Goal: Task Accomplishment & Management: Manage account settings

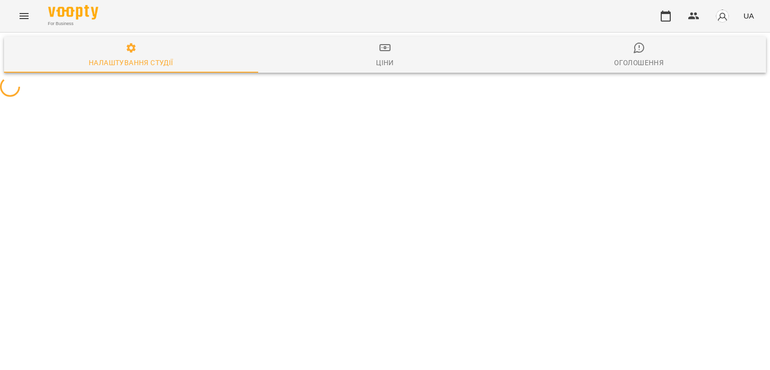
select select "**"
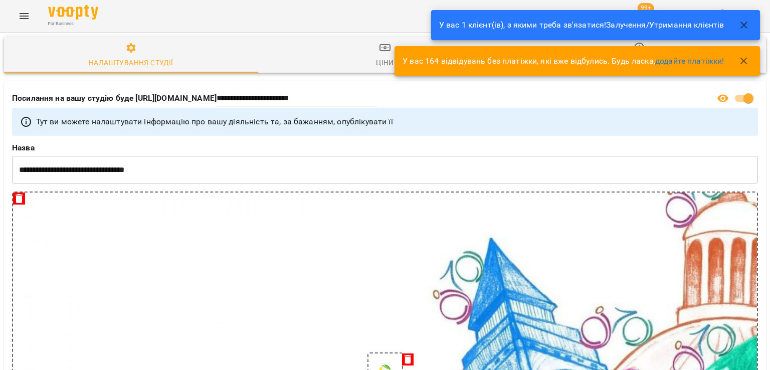
click at [748, 27] on icon "button" at bounding box center [744, 25] width 12 height 12
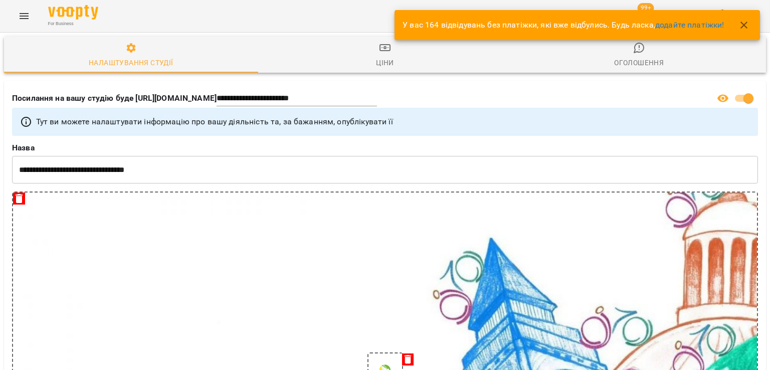
click at [745, 26] on icon "button" at bounding box center [744, 25] width 7 height 7
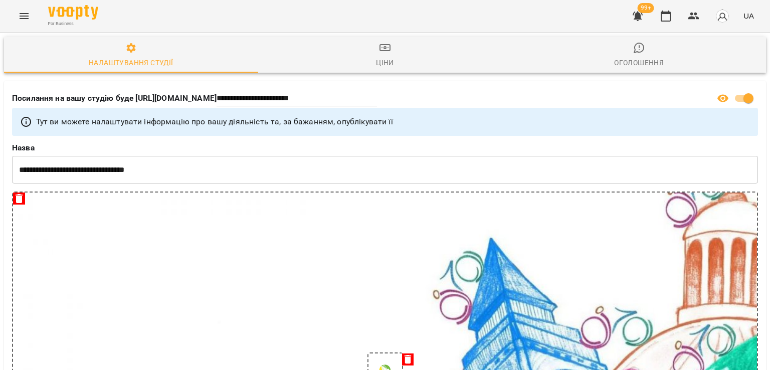
click at [641, 19] on icon "button" at bounding box center [638, 17] width 10 height 10
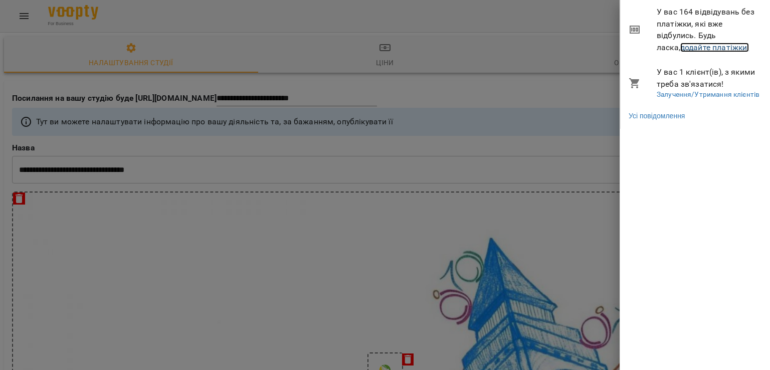
click at [694, 50] on link "додайте платіжки!" at bounding box center [714, 48] width 69 height 10
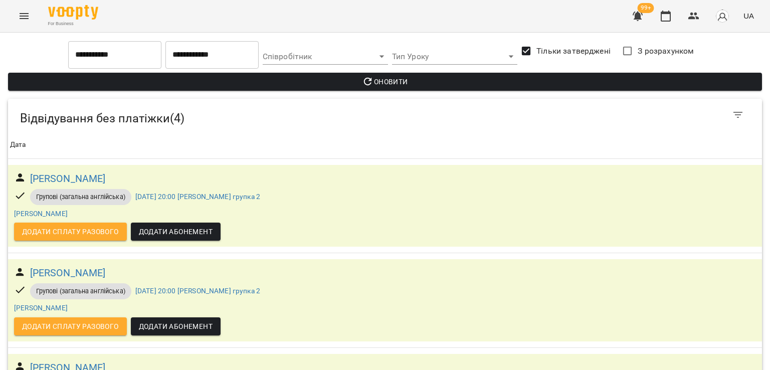
click at [32, 17] on button "Menu" at bounding box center [24, 16] width 24 height 24
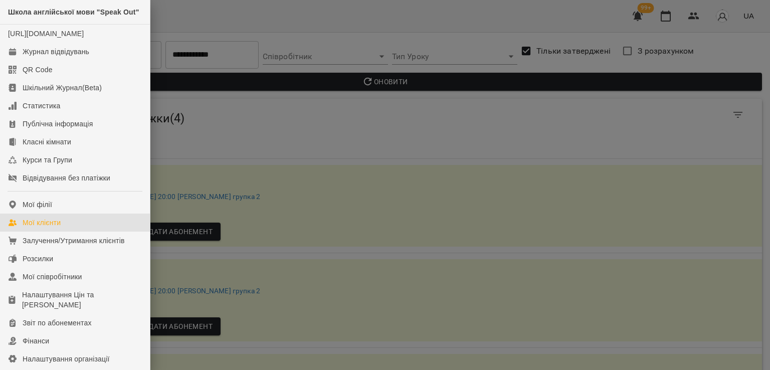
click at [59, 232] on link "Мої клієнти" at bounding box center [75, 223] width 150 height 18
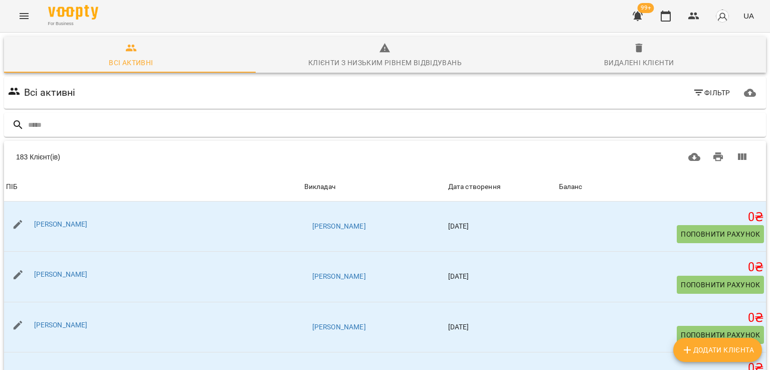
click at [144, 125] on input "text" at bounding box center [395, 125] width 734 height 17
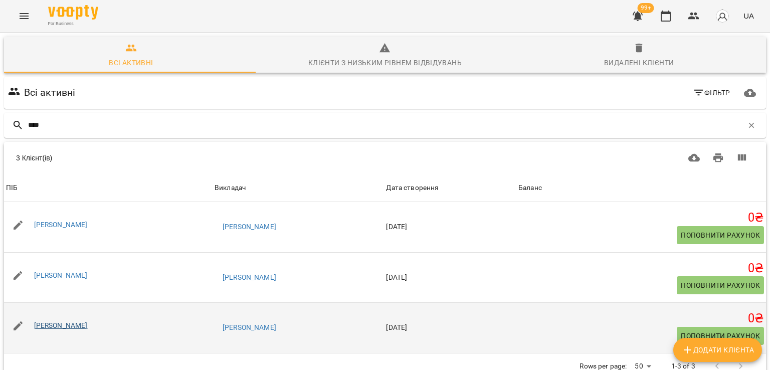
type input "****"
click at [58, 329] on link "Лідія Гнатів" at bounding box center [61, 325] width 54 height 8
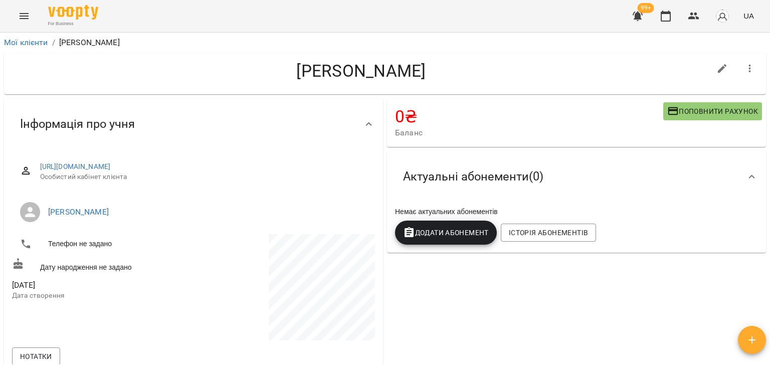
click at [441, 239] on span "Додати Абонемент" at bounding box center [446, 233] width 86 height 12
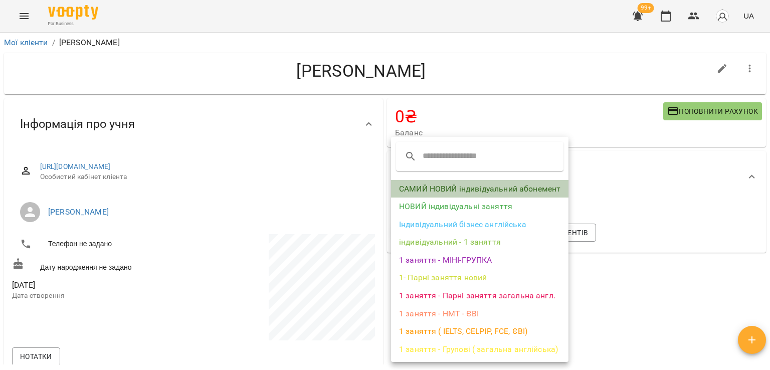
click at [449, 188] on li "САМИЙ НОВИЙ індивідуальний абонемент" at bounding box center [479, 189] width 177 height 18
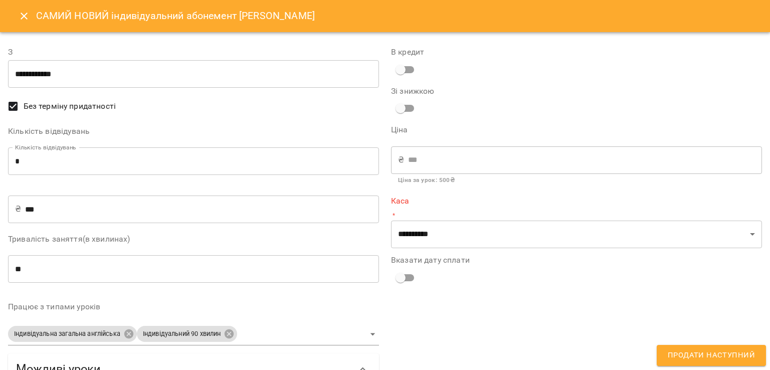
click at [23, 13] on icon "Close" at bounding box center [24, 16] width 12 height 12
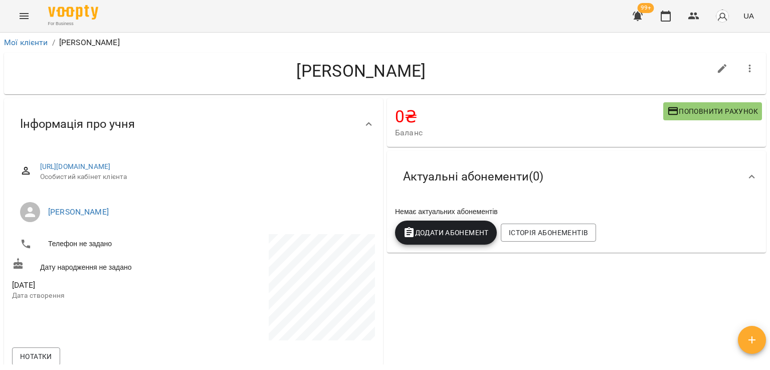
click at [413, 237] on span "Додати Абонемент" at bounding box center [446, 233] width 86 height 12
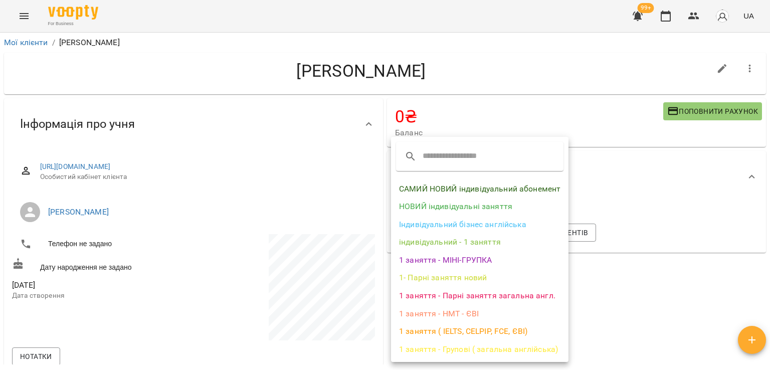
click at [427, 205] on li "НОВИЙ індивідуальні заняття" at bounding box center [479, 207] width 177 height 18
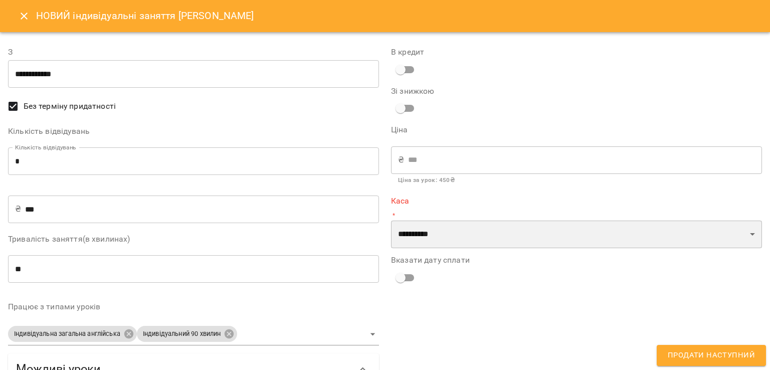
click at [407, 233] on select "**********" at bounding box center [576, 235] width 371 height 28
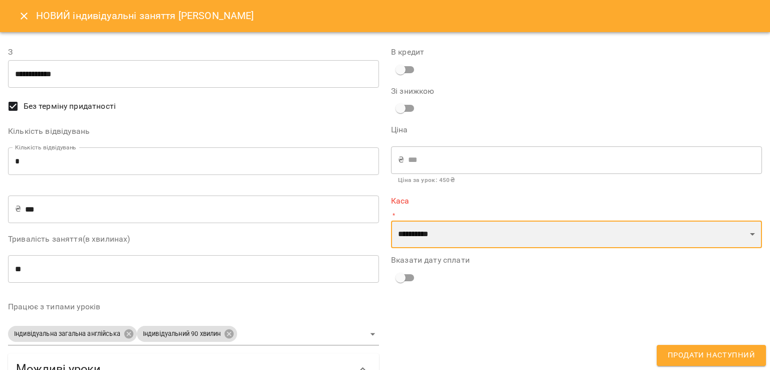
select select "****"
click at [391, 221] on select "**********" at bounding box center [576, 235] width 371 height 28
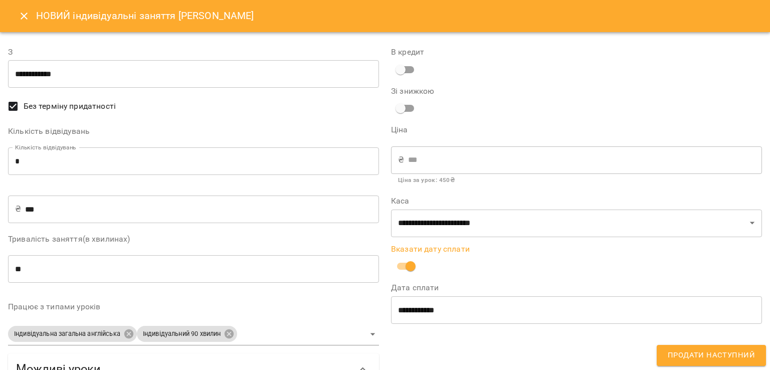
click at [669, 350] on button "Продати наступний" at bounding box center [711, 355] width 109 height 21
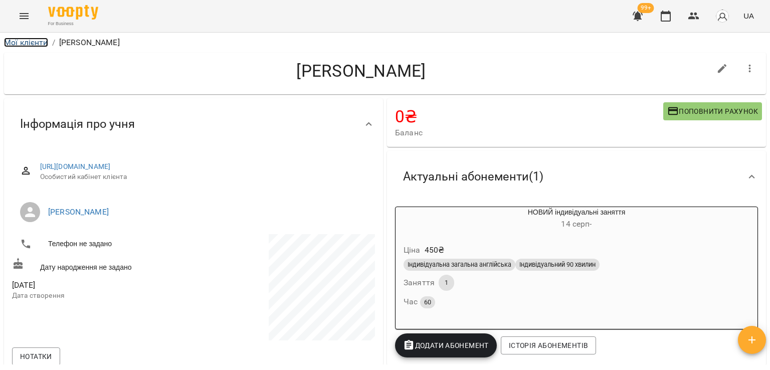
click at [40, 45] on link "Мої клієнти" at bounding box center [26, 43] width 44 height 10
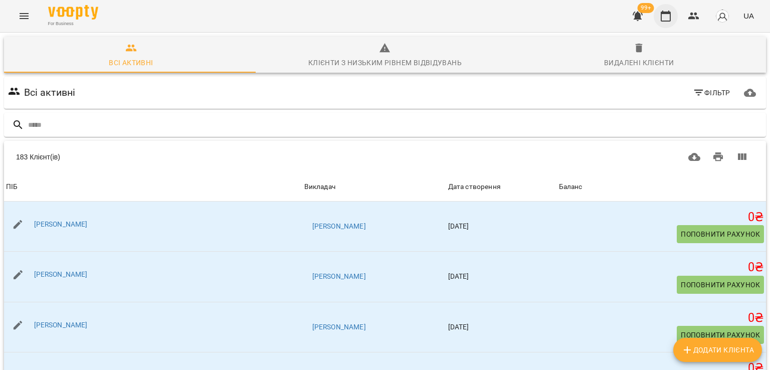
click at [670, 18] on icon "button" at bounding box center [666, 16] width 12 height 12
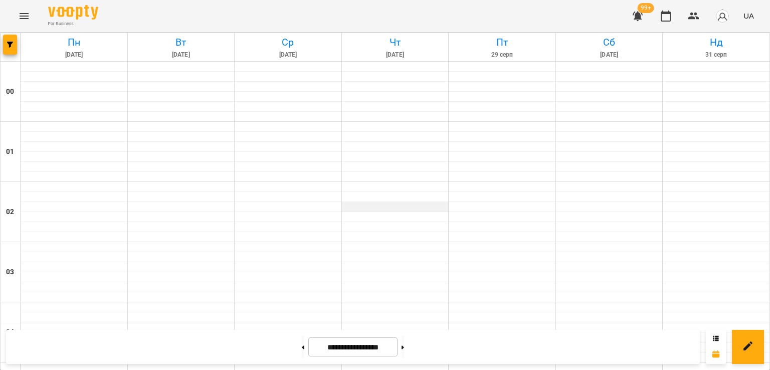
scroll to position [301, 0]
click at [8, 45] on icon "button" at bounding box center [10, 45] width 6 height 6
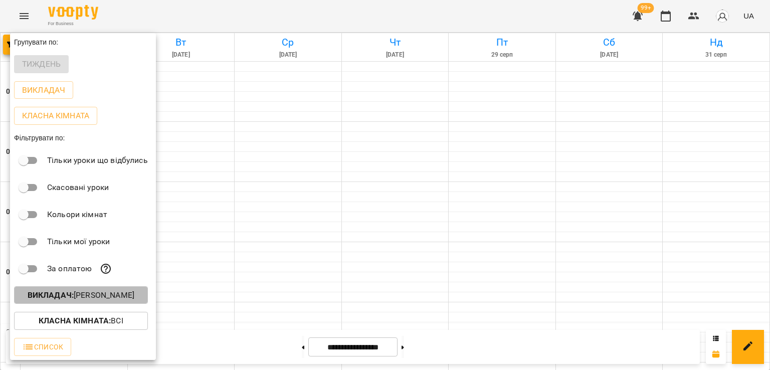
click at [84, 298] on p "Викладач : Діана Григорьєва" at bounding box center [81, 295] width 107 height 12
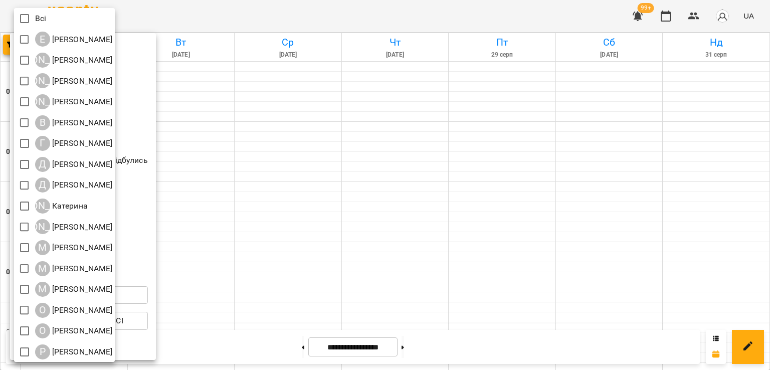
scroll to position [65, 0]
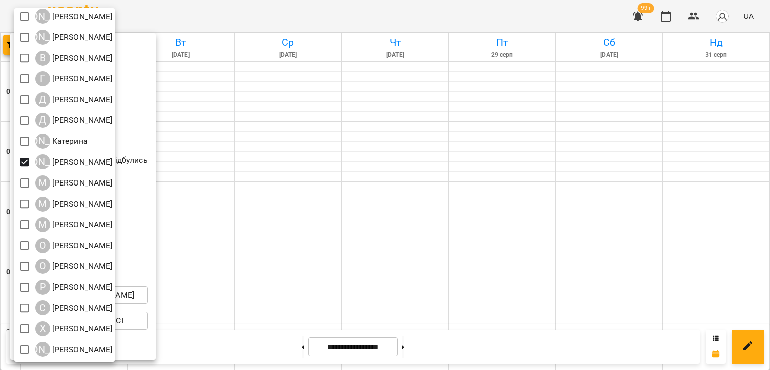
click at [355, 168] on div at bounding box center [385, 185] width 770 height 370
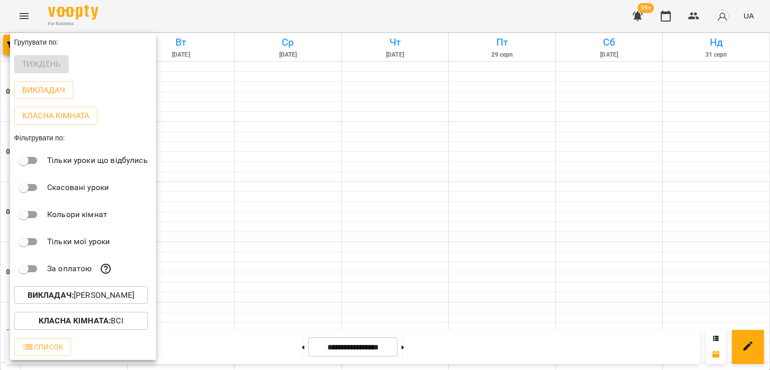
click at [320, 271] on div at bounding box center [385, 185] width 770 height 370
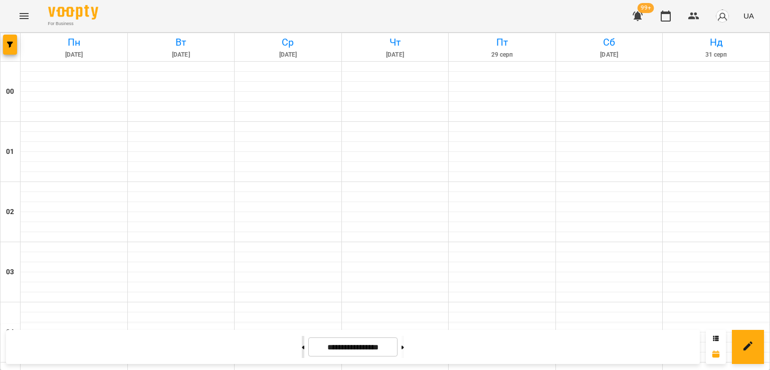
click at [302, 345] on button at bounding box center [303, 347] width 3 height 22
click at [302, 343] on button at bounding box center [303, 347] width 3 height 22
type input "**********"
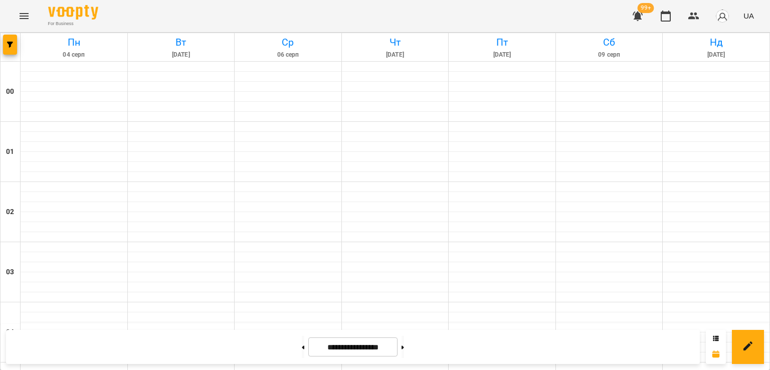
scroll to position [1121, 0]
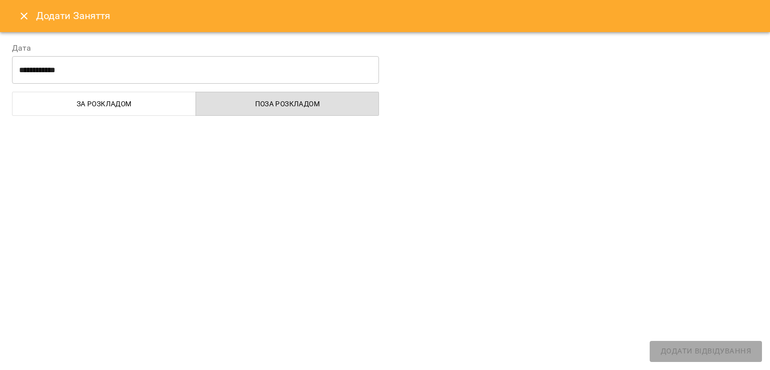
select select
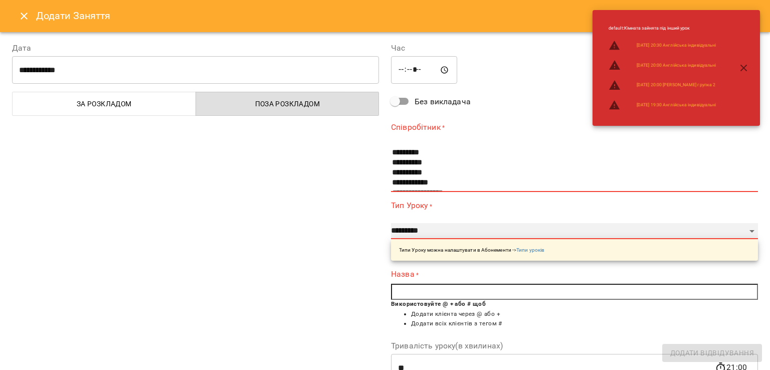
click at [419, 234] on select "**********" at bounding box center [574, 231] width 367 height 16
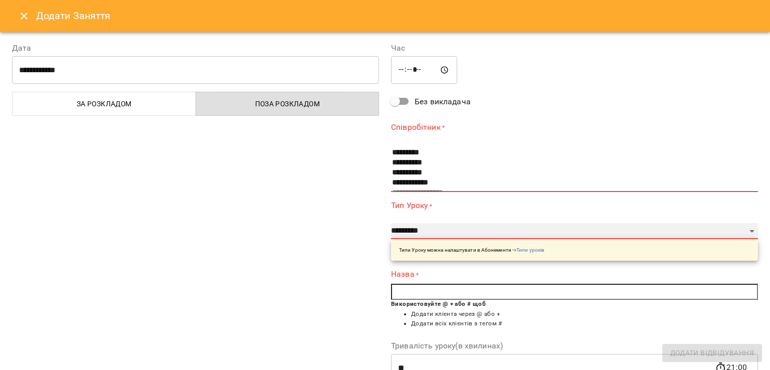
select select "**********"
click at [391, 223] on select "**********" at bounding box center [574, 231] width 367 height 16
type input "**"
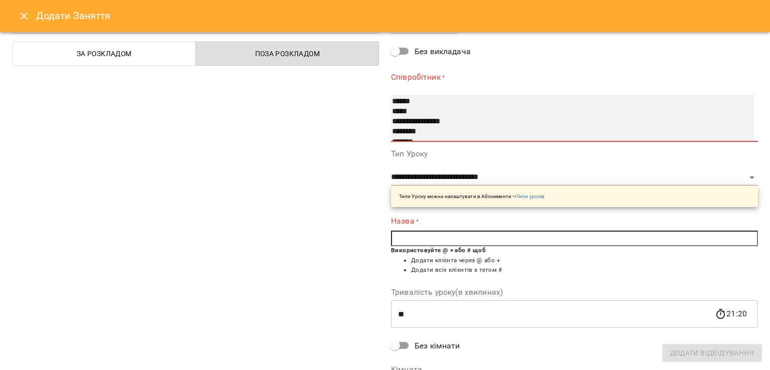
scroll to position [75, 0]
select select "**********"
click at [398, 117] on option "*******" at bounding box center [562, 119] width 343 height 10
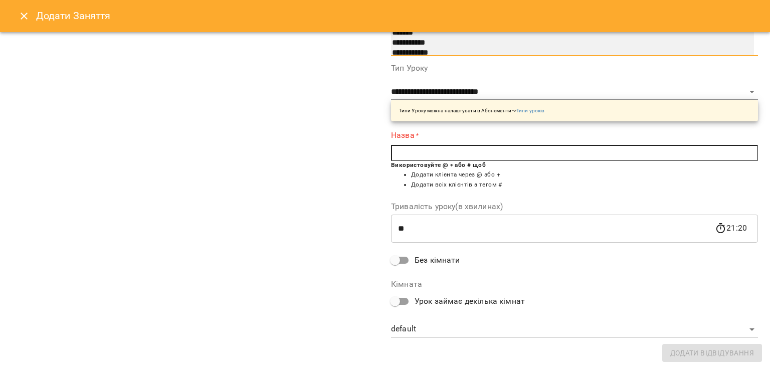
scroll to position [134, 0]
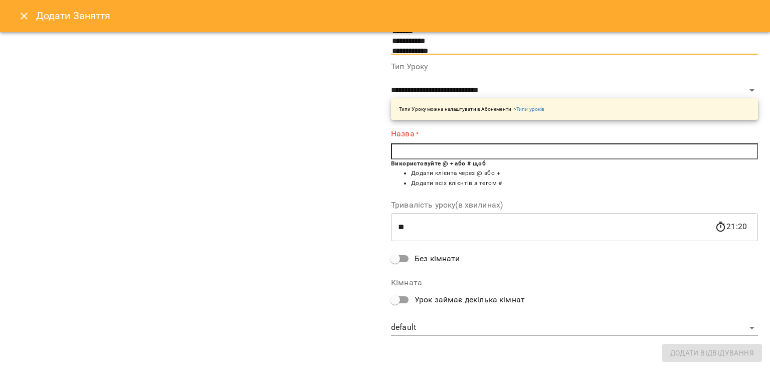
click at [458, 157] on input "text" at bounding box center [574, 151] width 367 height 16
type input "*"
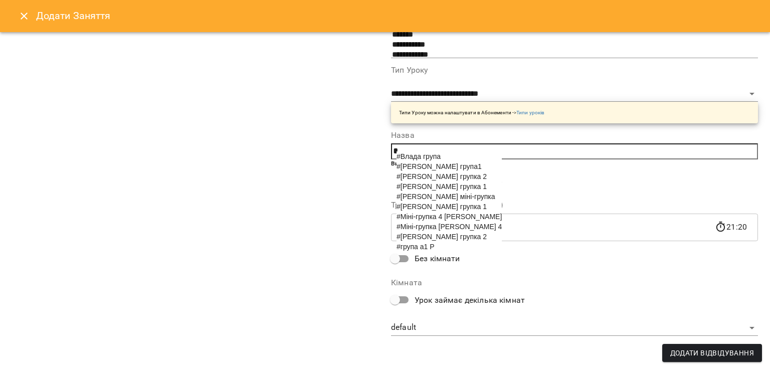
scroll to position [130, 0]
click at [430, 191] on span "#Люда групка 1" at bounding box center [442, 186] width 90 height 8
type input "**********"
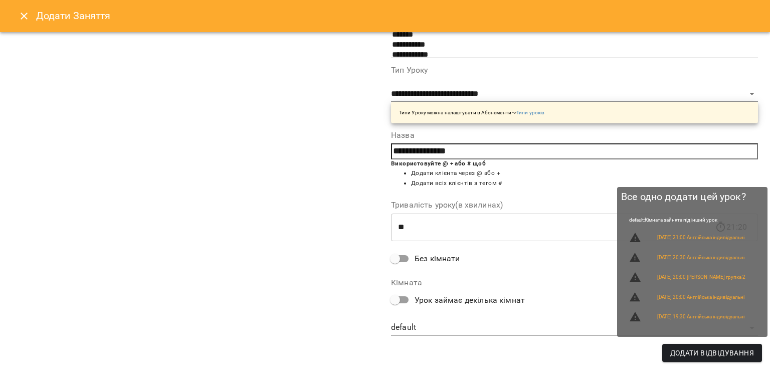
click at [712, 358] on span "Додати Відвідування" at bounding box center [712, 353] width 84 height 12
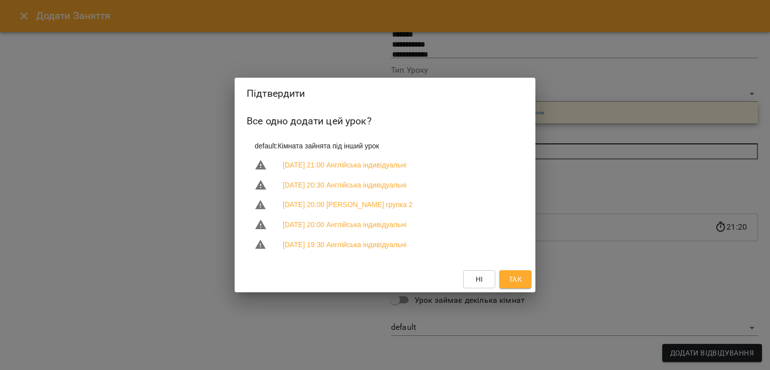
click at [509, 284] on span "Так" at bounding box center [515, 279] width 13 height 12
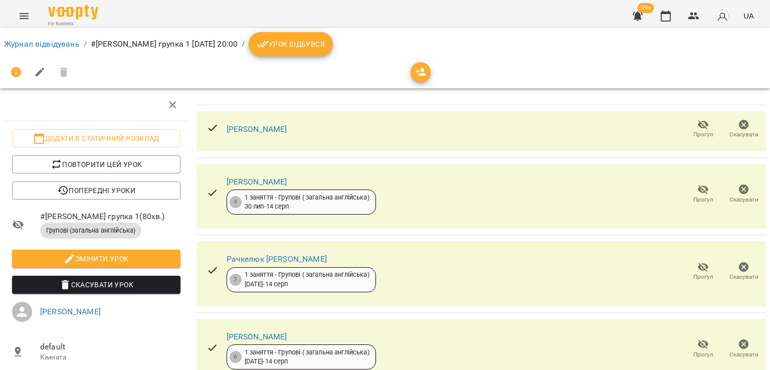
click at [319, 49] on span "Урок відбувся" at bounding box center [291, 44] width 68 height 12
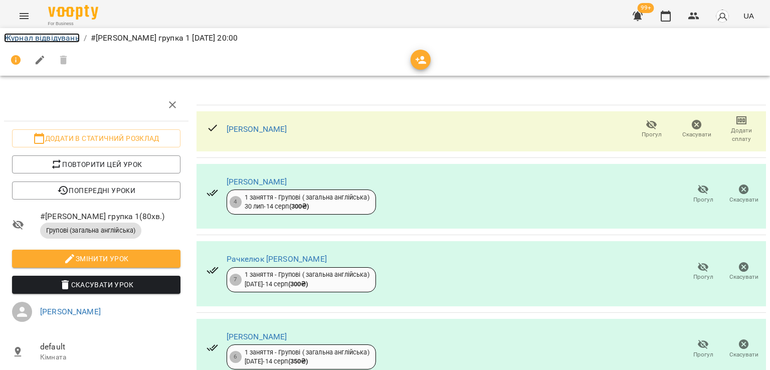
click at [58, 40] on link "Журнал відвідувань" at bounding box center [42, 38] width 76 height 10
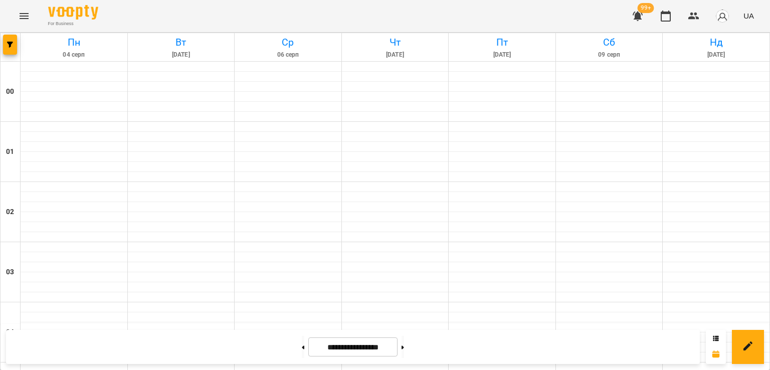
scroll to position [1121, 0]
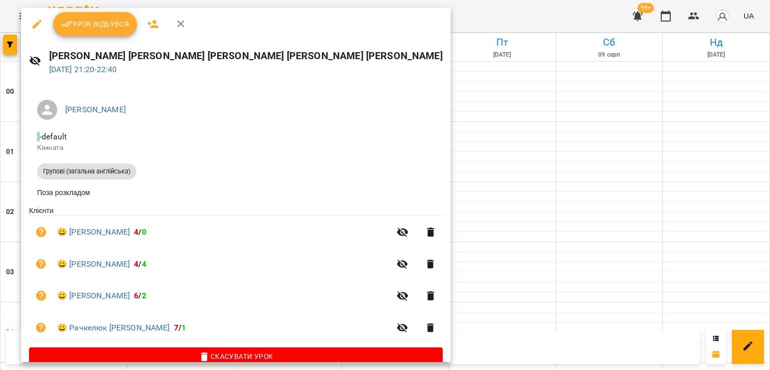
scroll to position [19, 0]
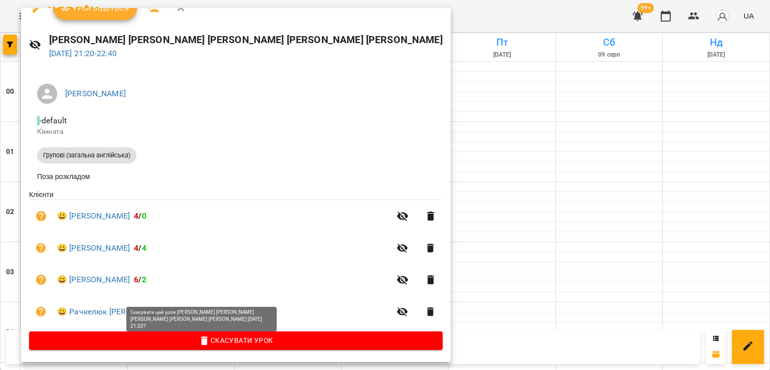
click at [199, 336] on icon "button" at bounding box center [205, 341] width 12 height 12
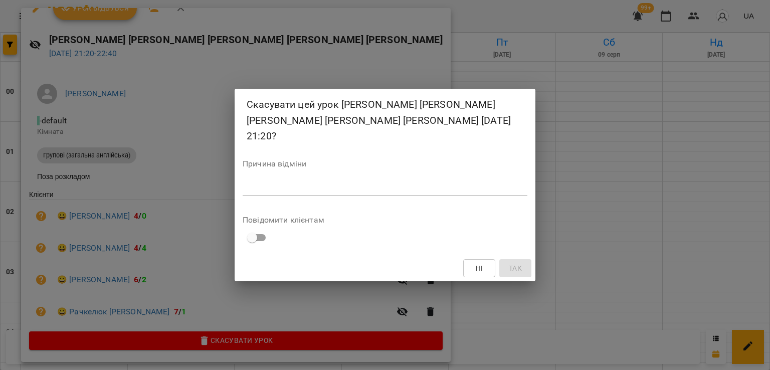
click at [644, 188] on div "Скасувати цей урок Ірина Лаптута Альона Мережко Світлана Кравченко Рачкелюк Іри…" at bounding box center [385, 185] width 770 height 370
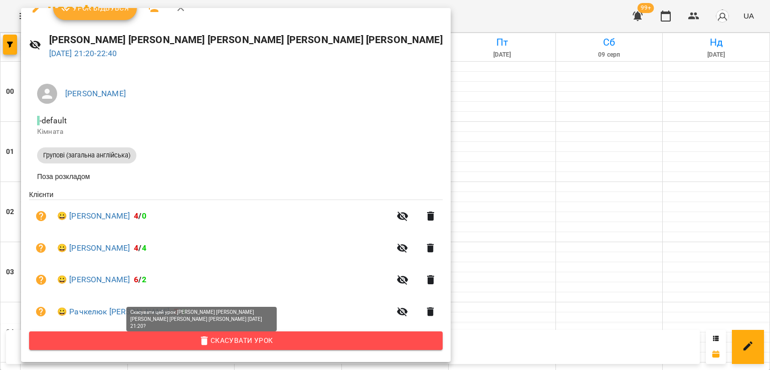
click at [241, 341] on span "Скасувати Урок" at bounding box center [236, 340] width 398 height 12
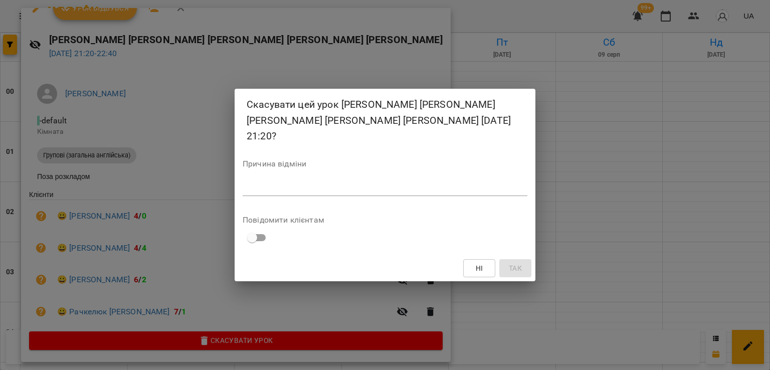
click at [329, 180] on div "*" at bounding box center [385, 188] width 285 height 16
type textarea "*"
click at [521, 264] on span "Так" at bounding box center [515, 268] width 13 height 12
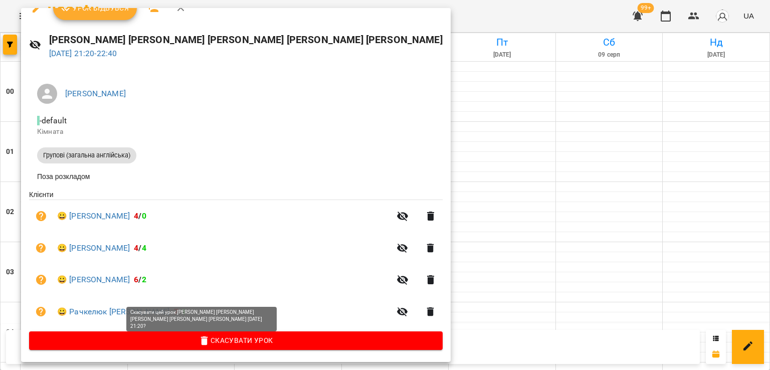
click at [212, 339] on span "Скасувати Урок" at bounding box center [236, 340] width 398 height 12
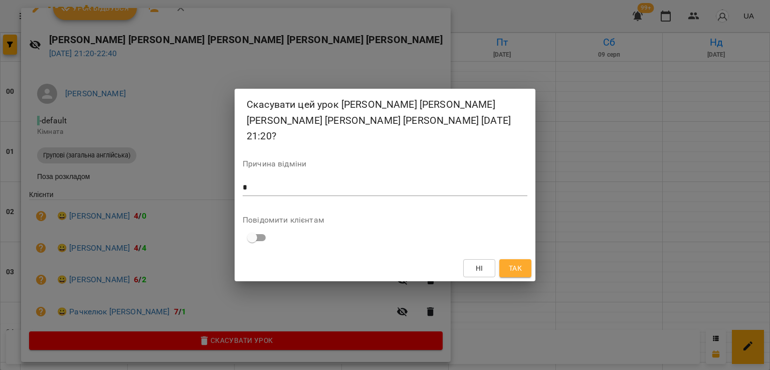
click at [511, 262] on span "Так" at bounding box center [515, 268] width 13 height 12
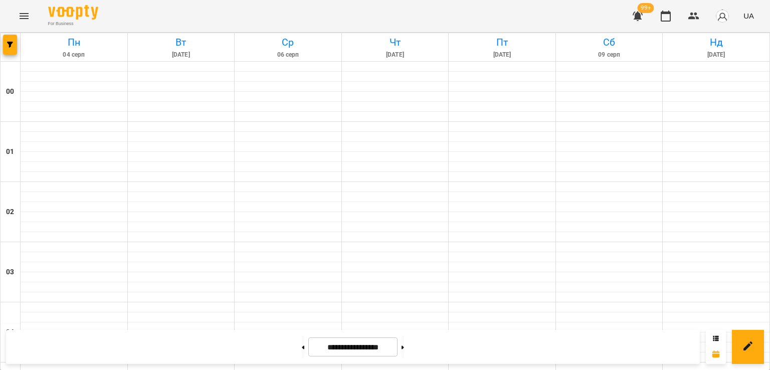
scroll to position [1020, 0]
click at [404, 344] on button at bounding box center [403, 347] width 3 height 22
click at [404, 351] on button at bounding box center [403, 347] width 3 height 22
type input "**********"
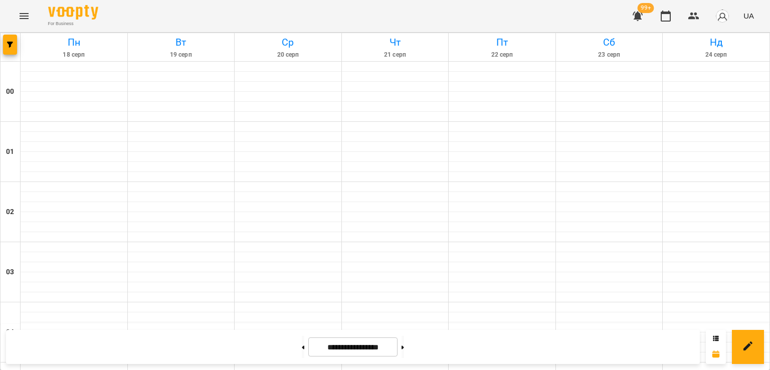
click at [633, 11] on icon "button" at bounding box center [638, 16] width 12 height 12
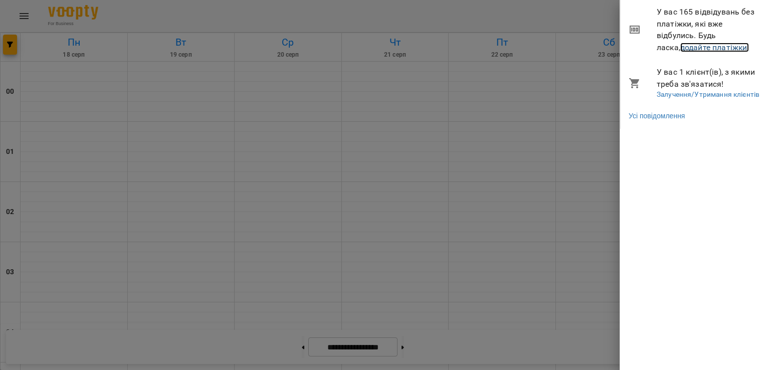
click at [680, 50] on link "додайте платіжки!" at bounding box center [714, 48] width 69 height 10
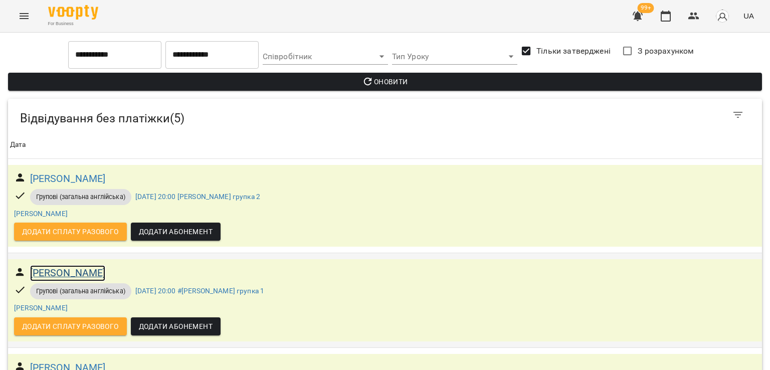
click at [74, 272] on h6 "Ірина Лаптута" at bounding box center [68, 273] width 76 height 16
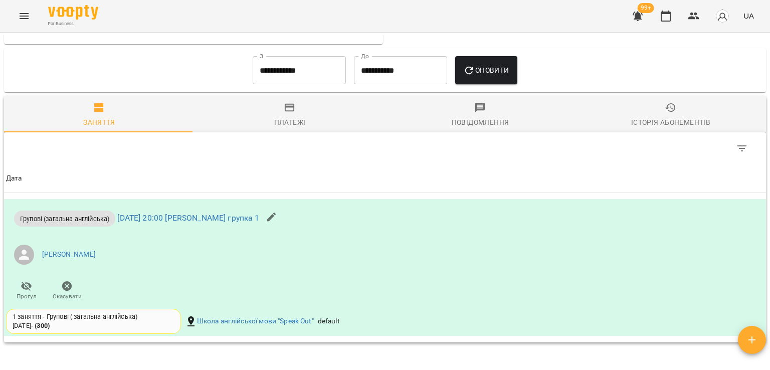
scroll to position [487, 0]
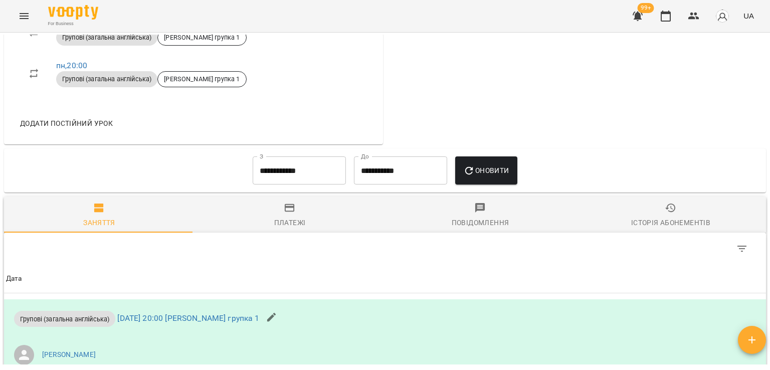
click at [283, 173] on input "**********" at bounding box center [299, 170] width 93 height 28
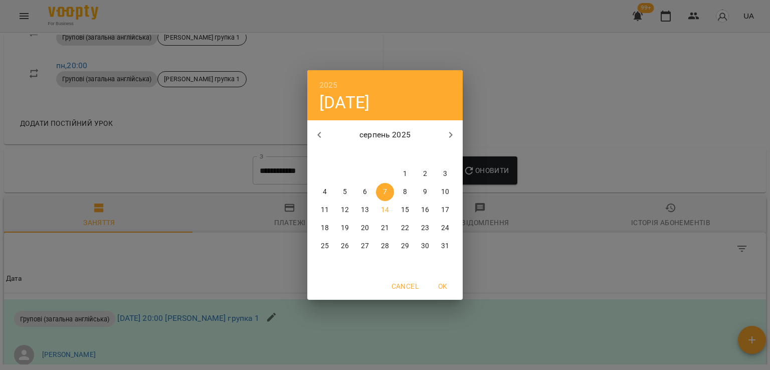
click at [401, 177] on span "1" at bounding box center [405, 174] width 18 height 10
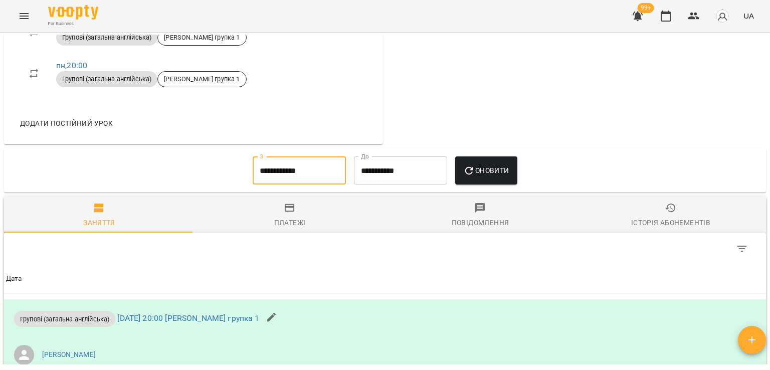
click at [486, 176] on button "Оновити" at bounding box center [486, 170] width 62 height 28
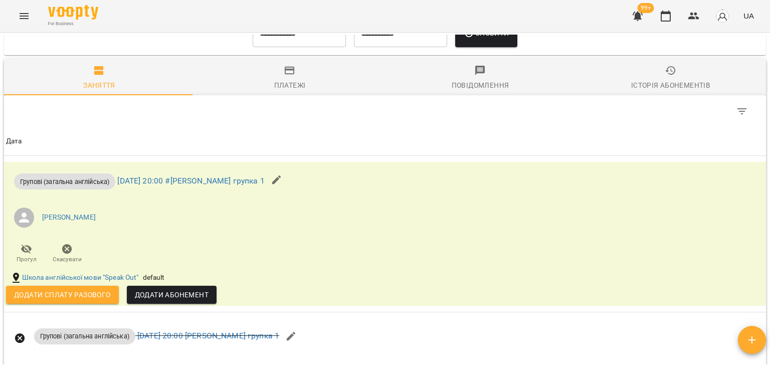
scroll to position [535, 0]
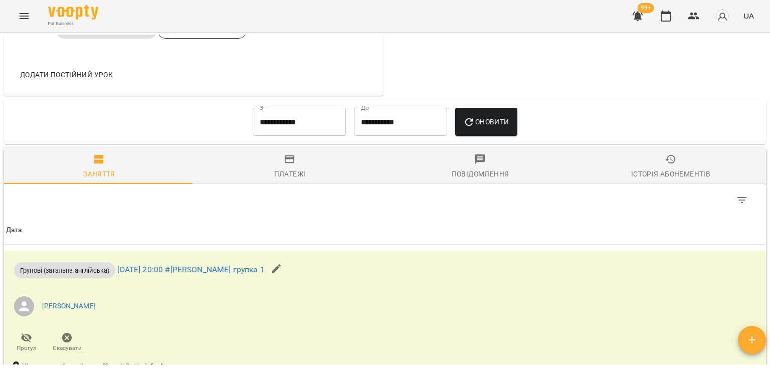
click at [305, 121] on input "**********" at bounding box center [299, 122] width 93 height 28
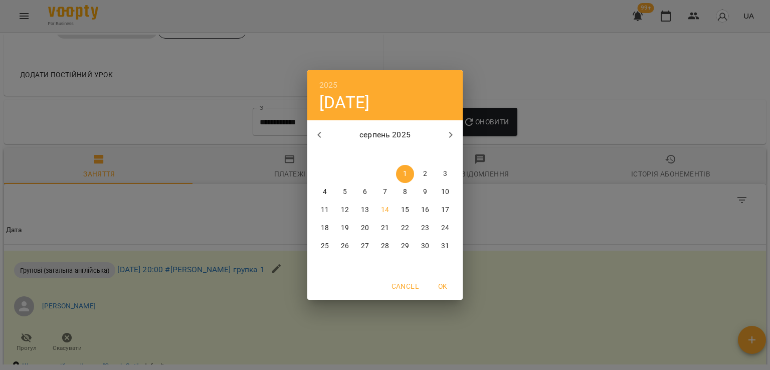
click at [323, 129] on icon "button" at bounding box center [319, 135] width 12 height 12
click at [328, 247] on p "28" at bounding box center [325, 246] width 8 height 10
type input "**********"
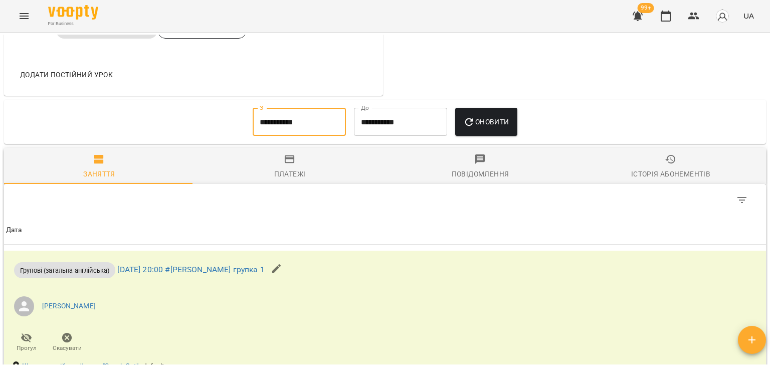
click at [477, 121] on span "Оновити" at bounding box center [486, 122] width 46 height 12
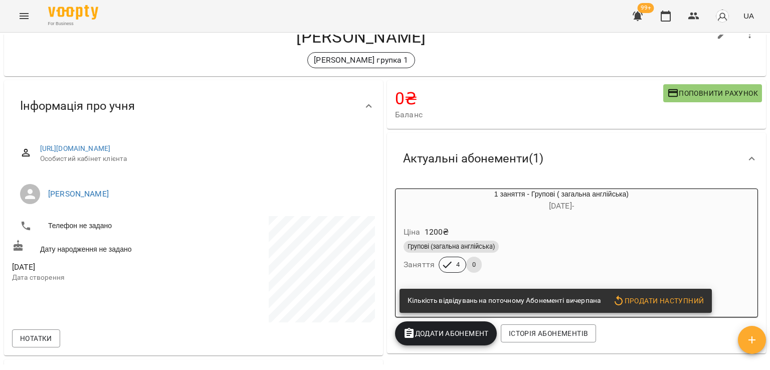
scroll to position [0, 0]
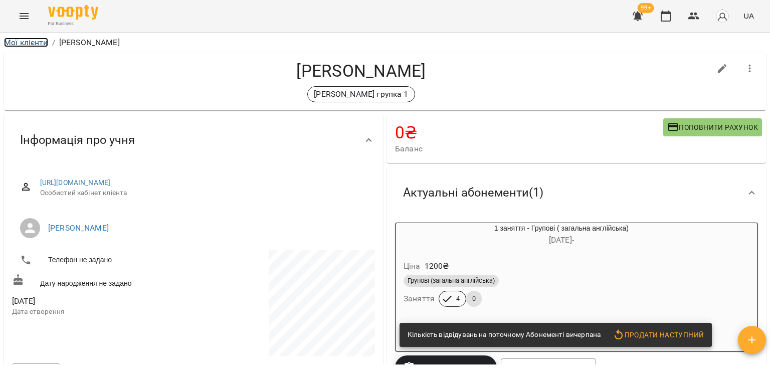
click at [43, 40] on link "Мої клієнти" at bounding box center [26, 43] width 44 height 10
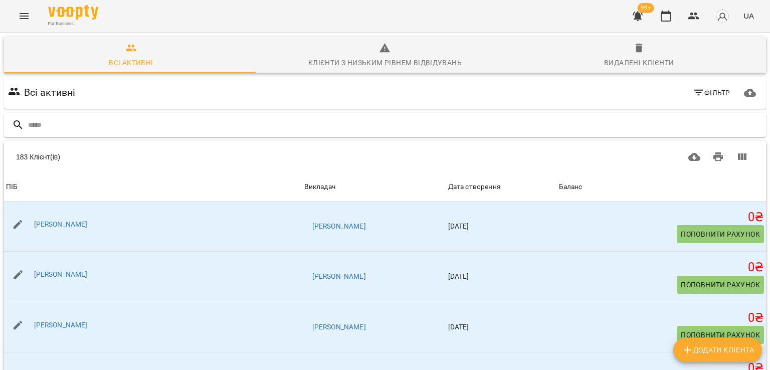
click at [49, 128] on input "text" at bounding box center [395, 125] width 734 height 17
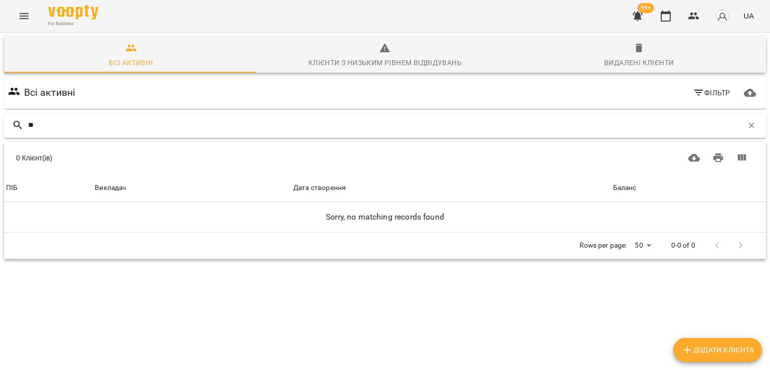
type input "*"
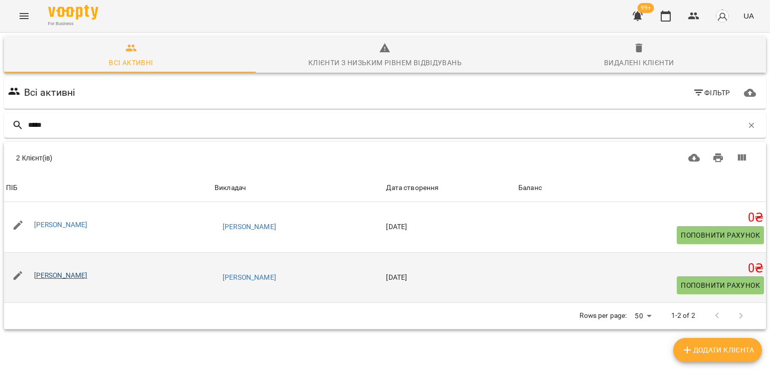
type input "*****"
click at [64, 278] on link "Ігор Коханевич" at bounding box center [61, 275] width 54 height 8
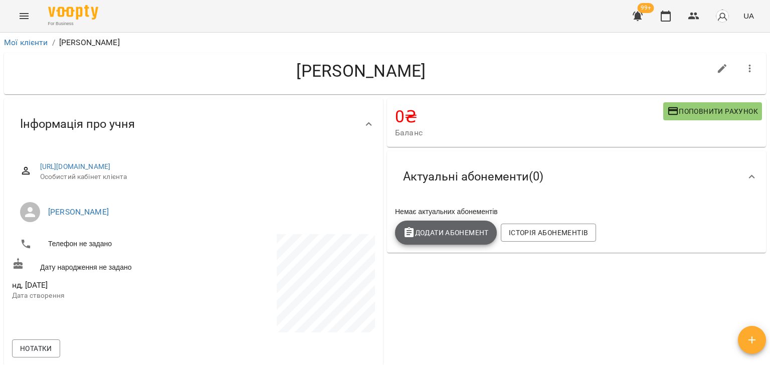
click at [467, 235] on span "Додати Абонемент" at bounding box center [446, 233] width 86 height 12
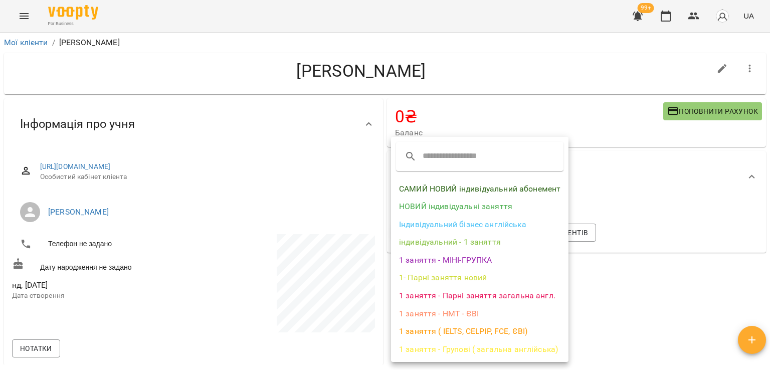
click at [460, 210] on li "НОВИЙ індивідуальні заняття" at bounding box center [479, 207] width 177 height 18
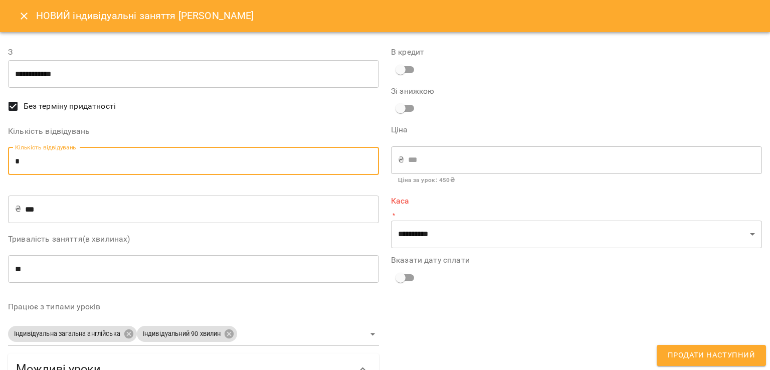
click at [147, 166] on input "*" at bounding box center [193, 161] width 371 height 28
type input "*"
type input "****"
type input "*"
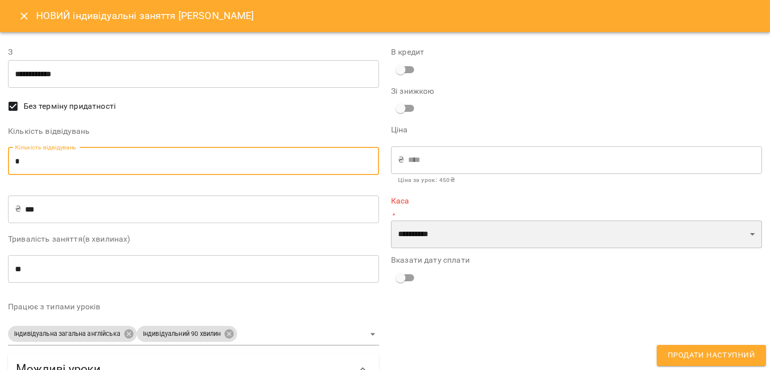
click at [511, 236] on select "**********" at bounding box center [576, 235] width 371 height 28
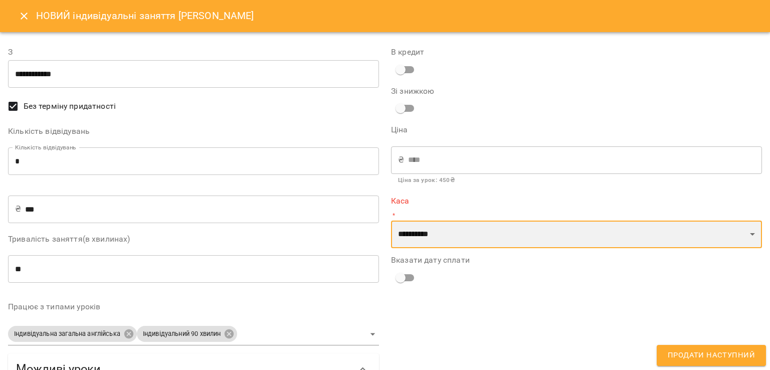
select select "****"
click at [391, 221] on select "**********" at bounding box center [576, 235] width 371 height 28
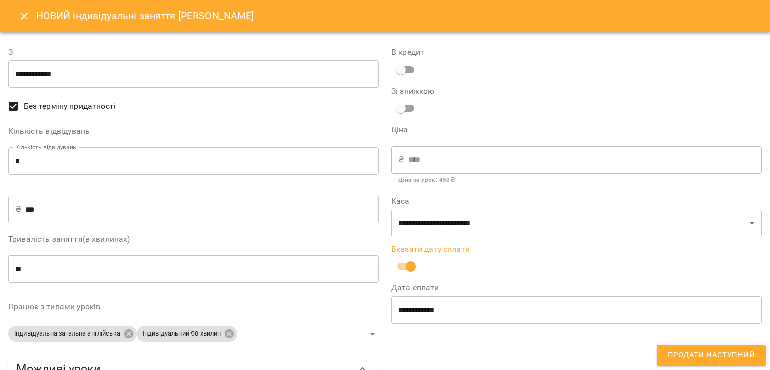
click at [680, 352] on span "Продати наступний" at bounding box center [711, 355] width 87 height 13
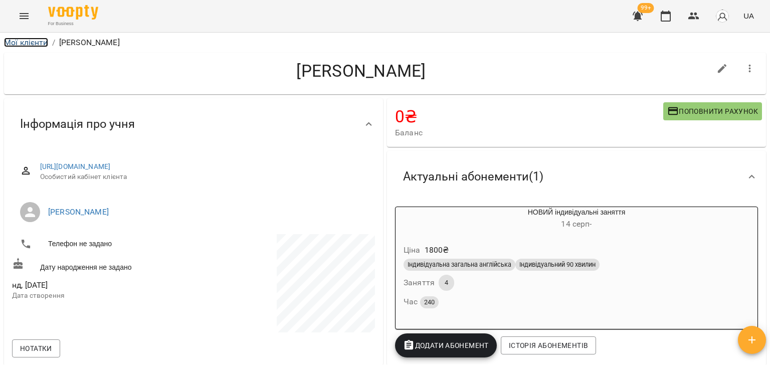
click at [44, 41] on link "Мої клієнти" at bounding box center [26, 43] width 44 height 10
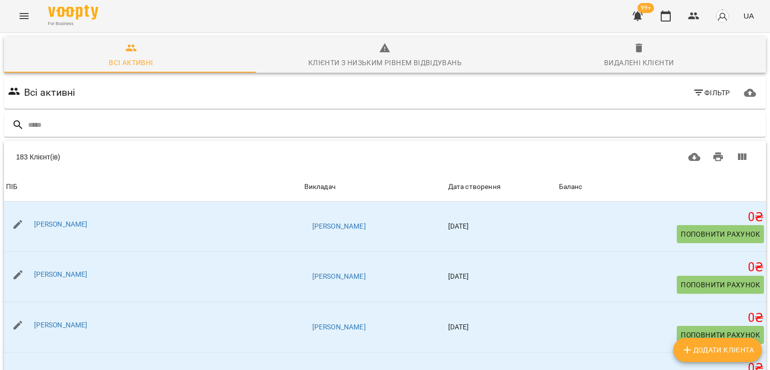
click at [21, 20] on icon "Menu" at bounding box center [24, 16] width 12 height 12
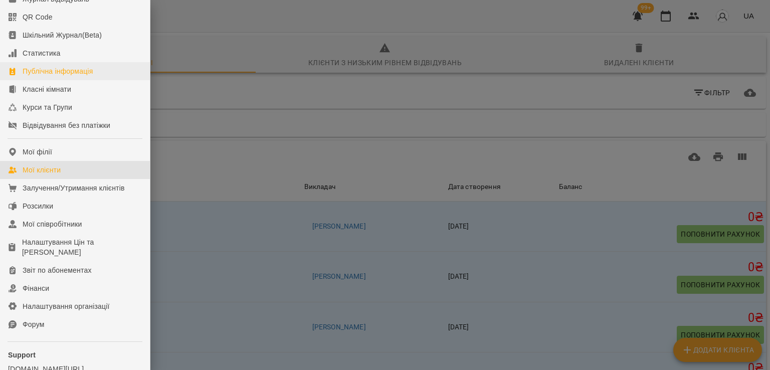
scroll to position [137, 0]
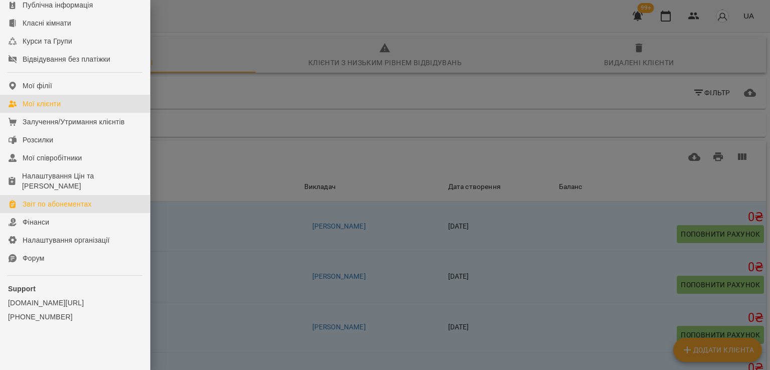
click at [56, 206] on div "Звіт по абонементах" at bounding box center [57, 204] width 69 height 10
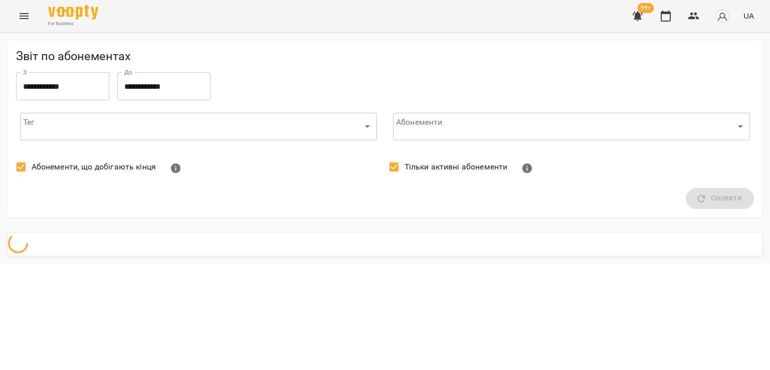
click at [54, 169] on span "Абонементи, що добігають кінця" at bounding box center [94, 167] width 124 height 12
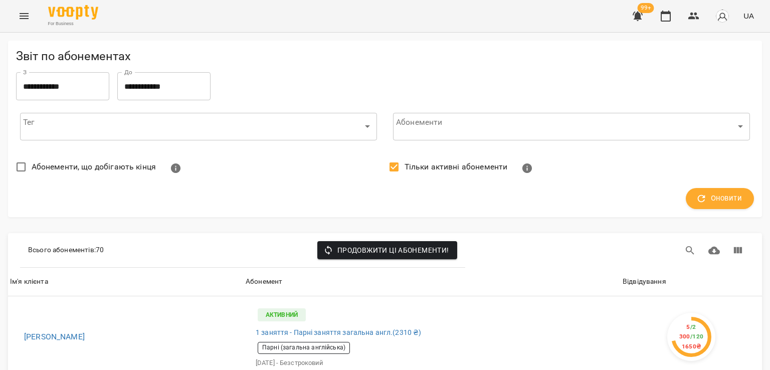
click at [413, 171] on span "Тільки активні абонементи" at bounding box center [456, 167] width 103 height 12
click at [713, 197] on span "Оновити" at bounding box center [720, 198] width 44 height 13
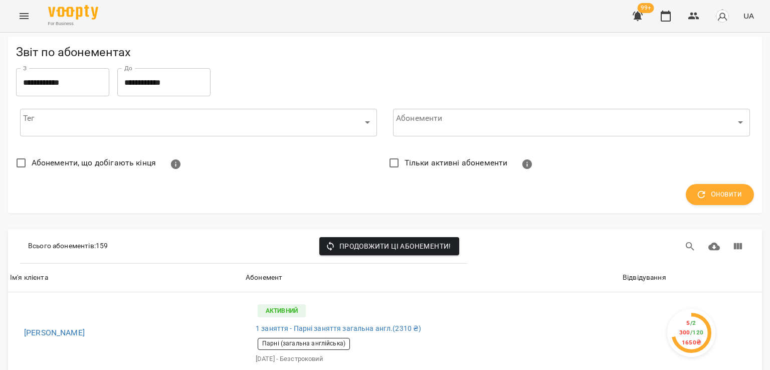
scroll to position [100, 0]
click at [626, 272] on div "Відвідування" at bounding box center [645, 278] width 44 height 12
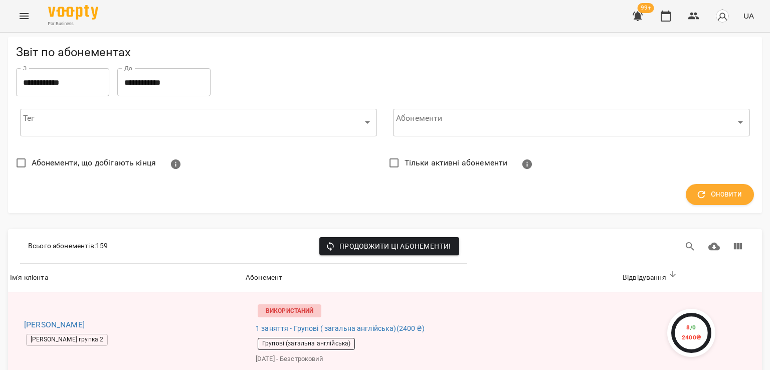
scroll to position [1203, 0]
click at [21, 12] on icon "Menu" at bounding box center [24, 16] width 12 height 12
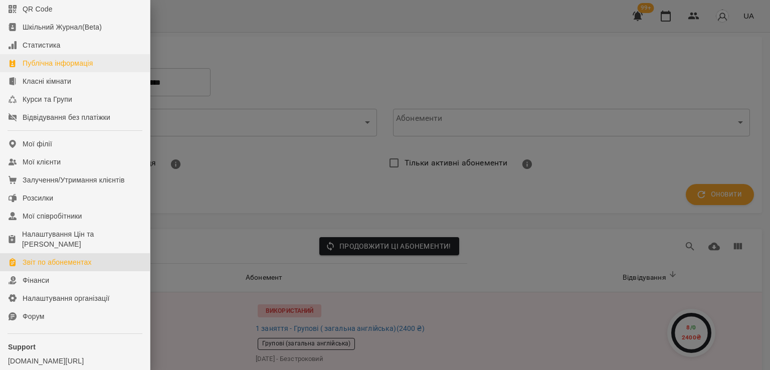
scroll to position [137, 0]
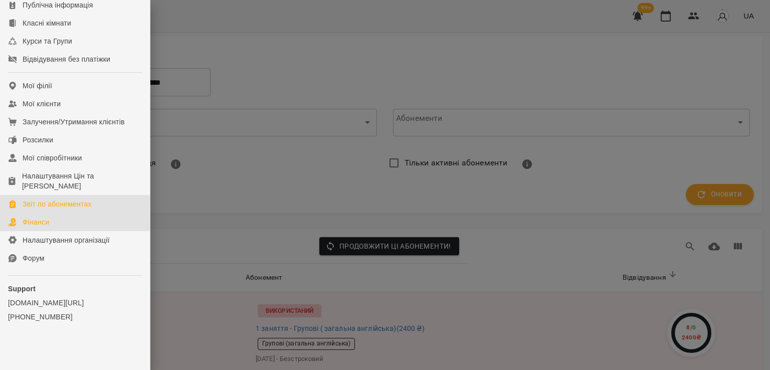
click at [67, 224] on link "Фінанси" at bounding box center [75, 222] width 150 height 18
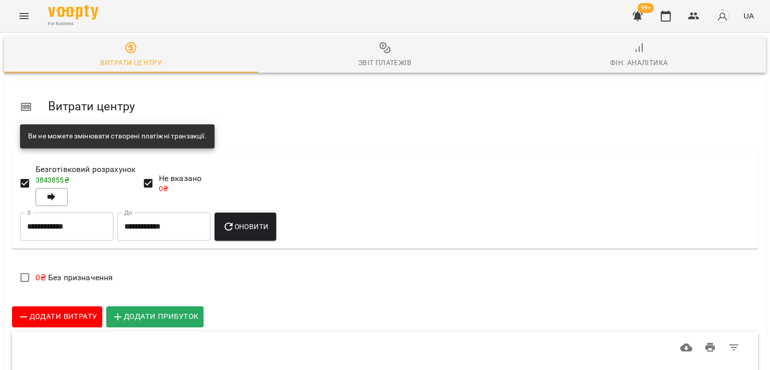
click at [636, 55] on span "Фін. Аналітика" at bounding box center [639, 55] width 242 height 27
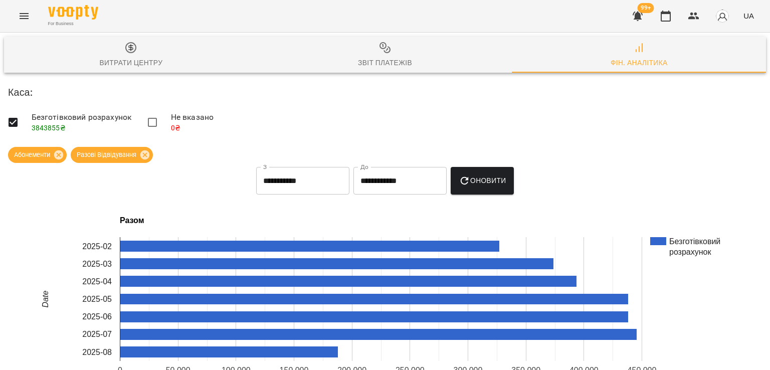
click at [22, 8] on button "Menu" at bounding box center [24, 16] width 24 height 24
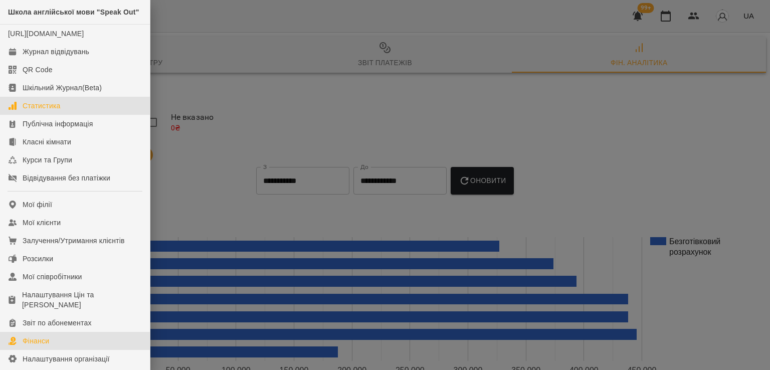
click at [65, 115] on link "Статистика" at bounding box center [75, 106] width 150 height 18
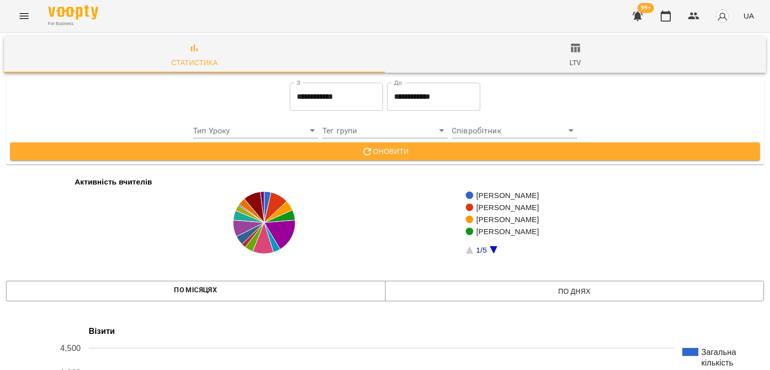
click at [558, 51] on span "ltv" at bounding box center [575, 55] width 369 height 27
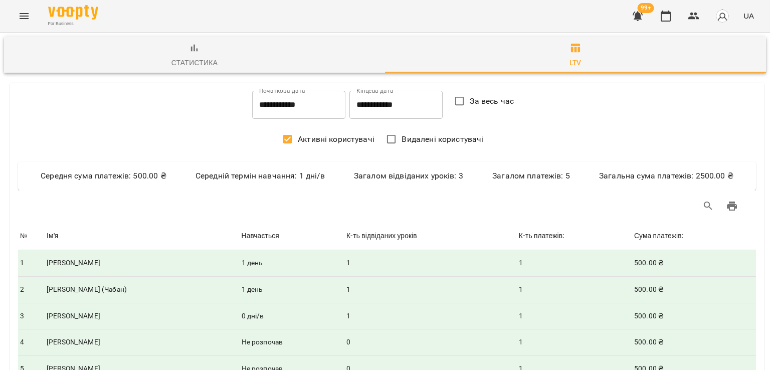
click at [28, 19] on icon "Menu" at bounding box center [24, 16] width 9 height 6
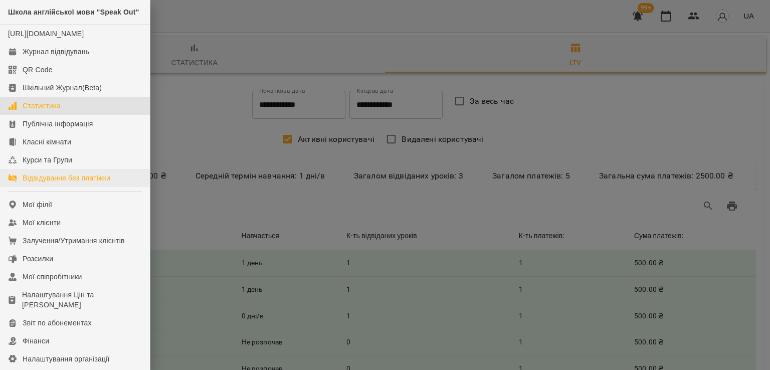
scroll to position [137, 0]
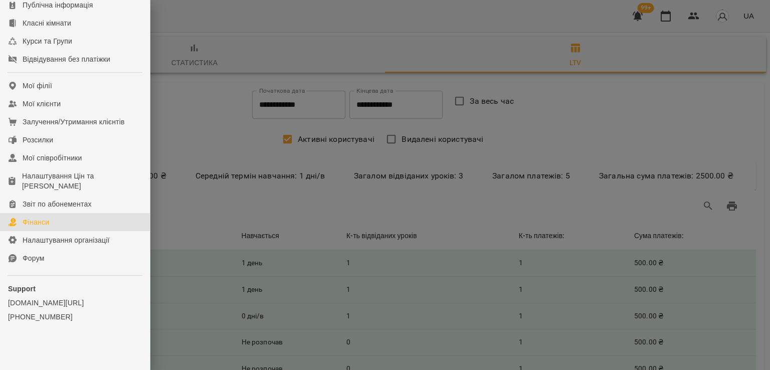
click at [57, 225] on link "Фінанси" at bounding box center [75, 222] width 150 height 18
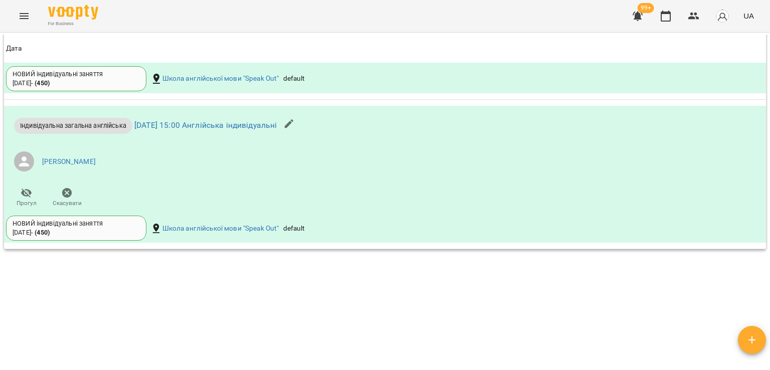
scroll to position [963, 0]
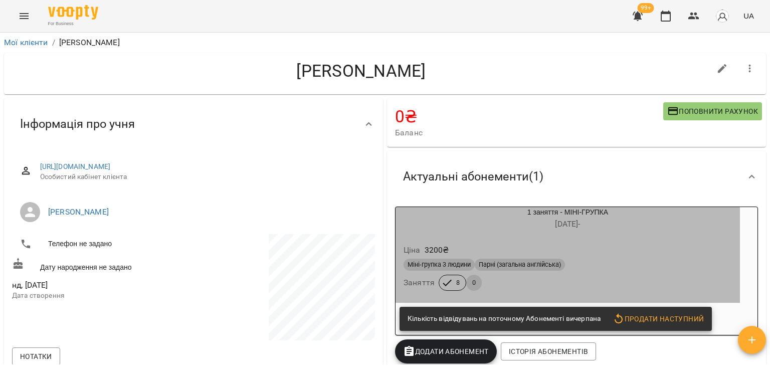
click at [554, 242] on div "Ціна 3200 ₴ Міні-групка 3 людини Парні (загальна англійська) Заняття 8 0" at bounding box center [568, 269] width 344 height 68
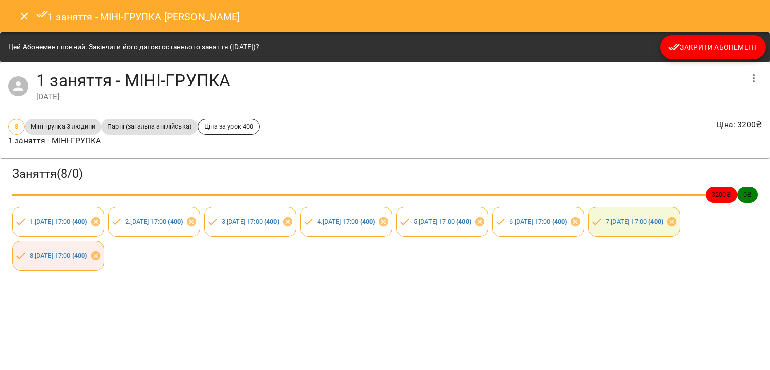
click at [698, 56] on button "Закрити Абонемент" at bounding box center [713, 47] width 106 height 24
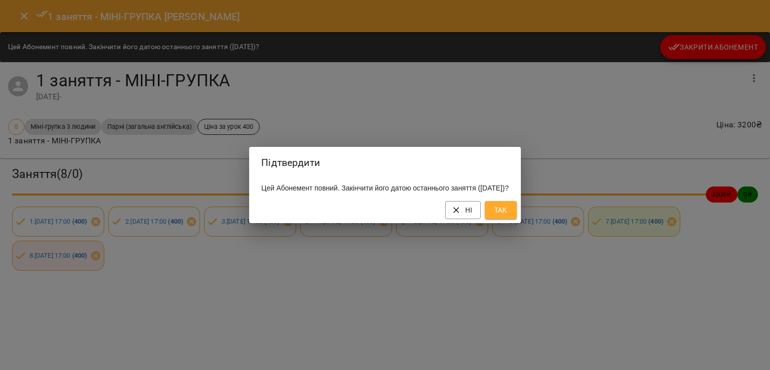
click at [509, 216] on span "Так" at bounding box center [501, 210] width 16 height 12
